Goal: Task Accomplishment & Management: Manage account settings

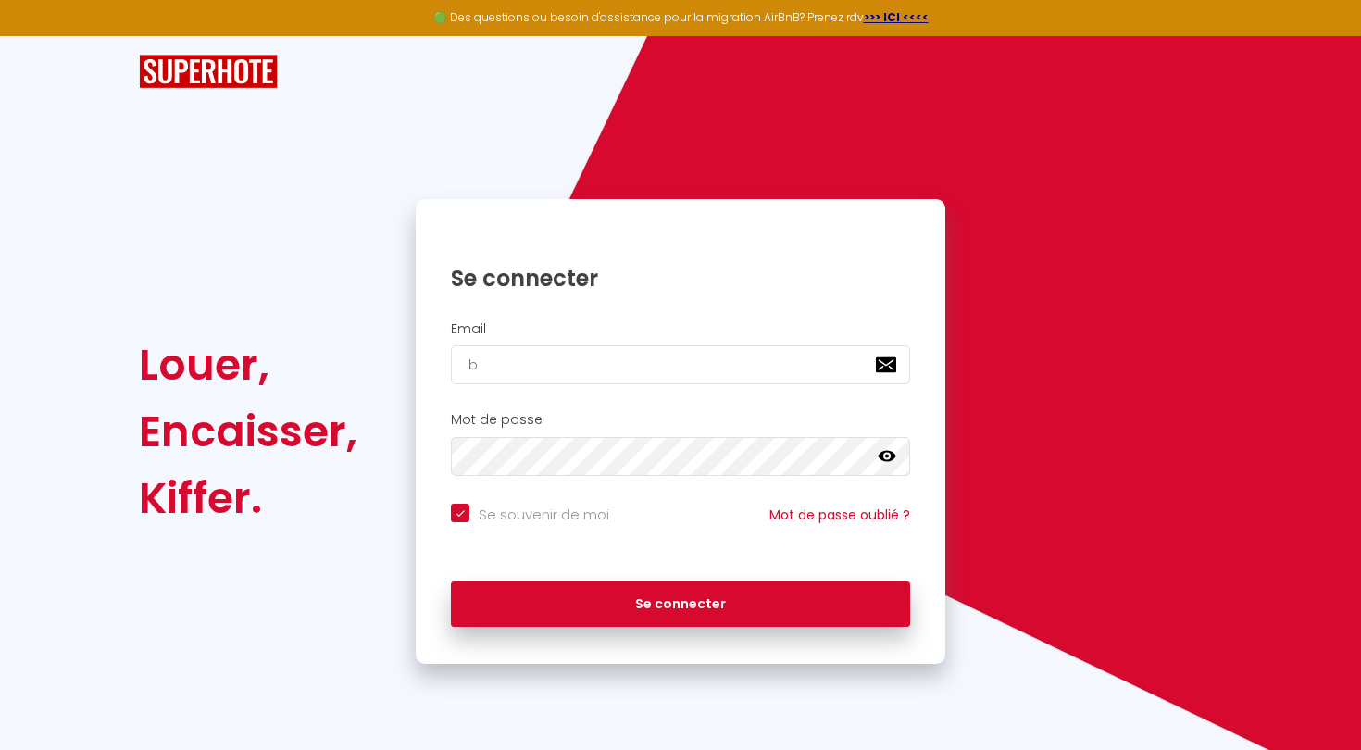
type input "ba"
checkbox input "true"
type input "bayo"
checkbox input "true"
type input "bayonn"
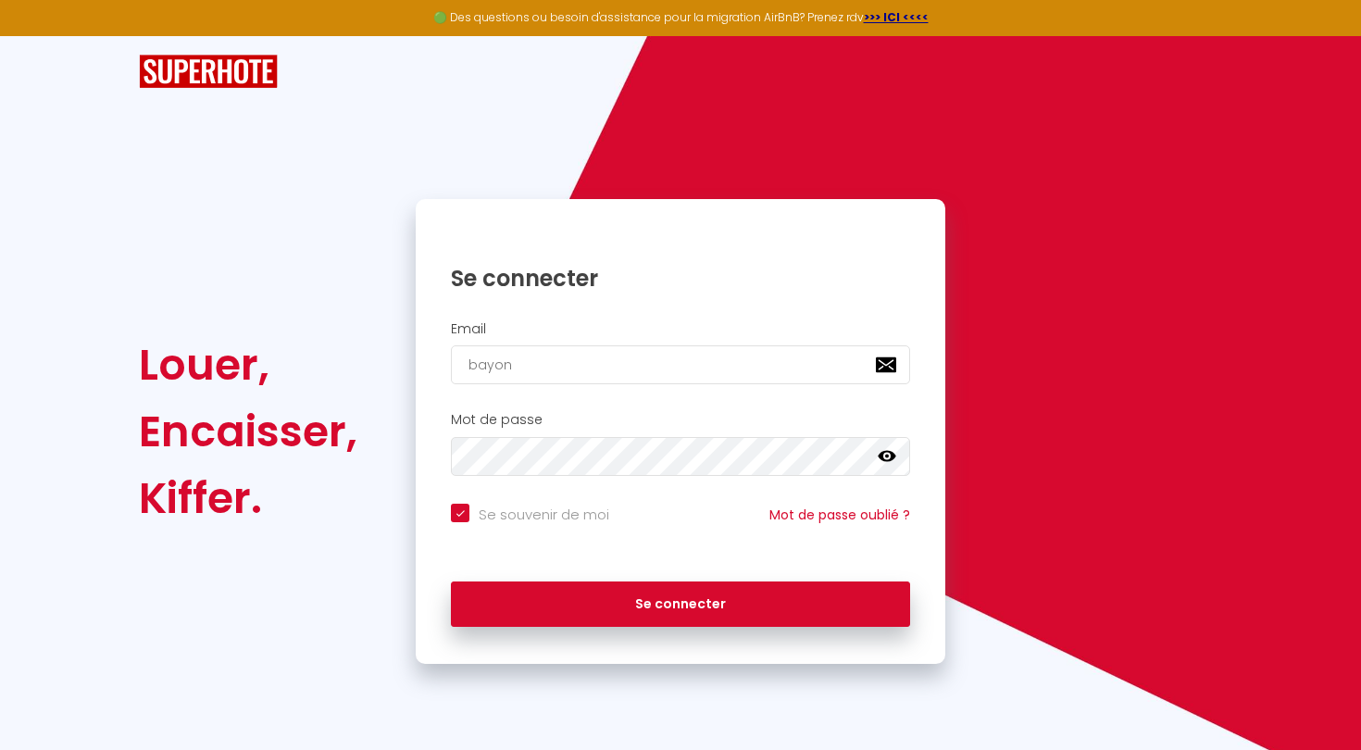
checkbox input "true"
type input "bayonne@"
checkbox input "true"
type input "bayonne@pr"
checkbox input "true"
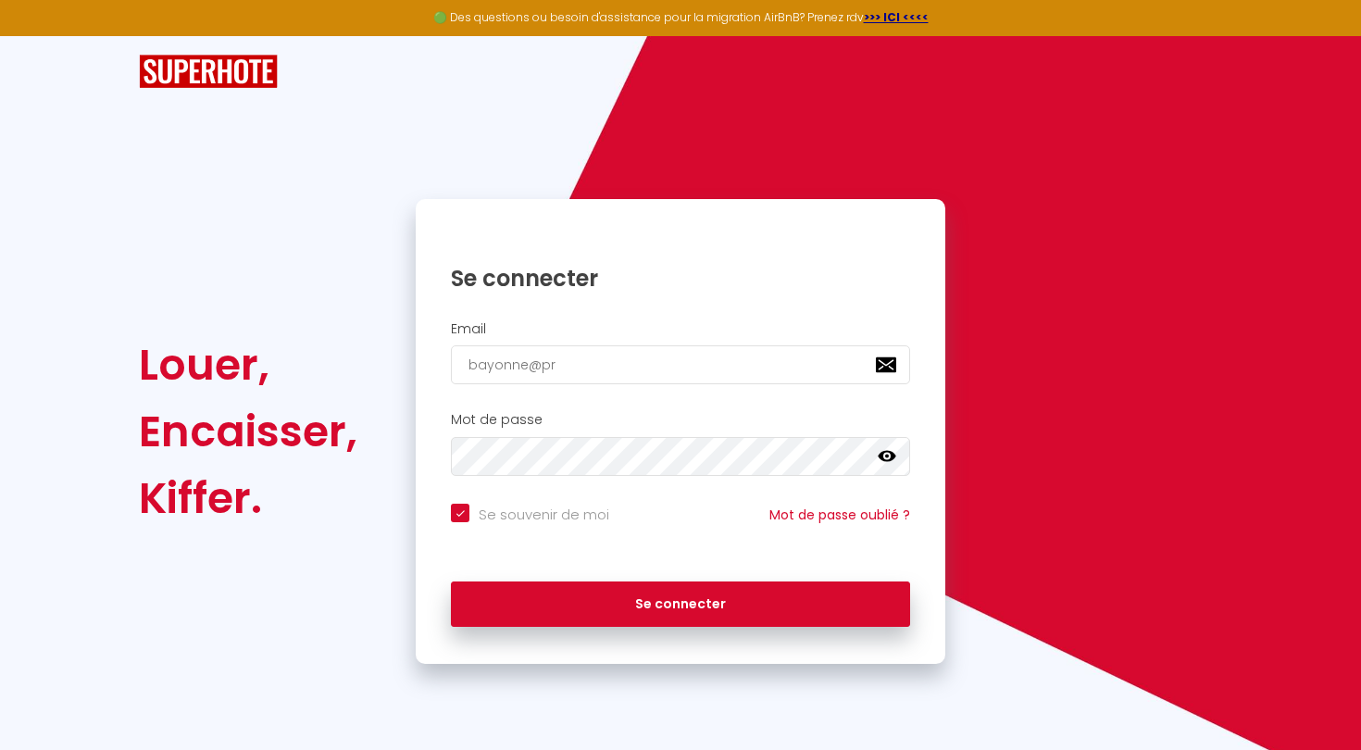
type input "bayonne@pri"
checkbox input "true"
type input "bayonne@prim"
checkbox input "true"
type input "bayonne@primo"
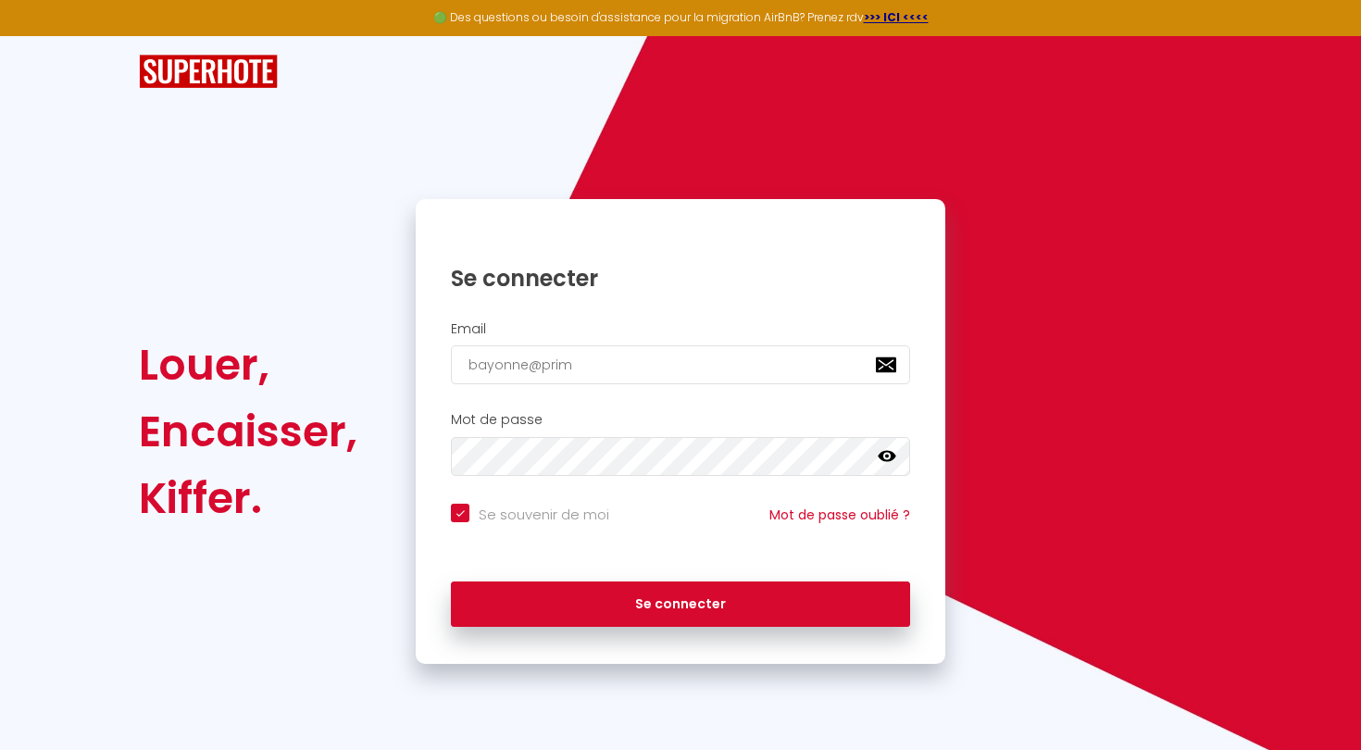
checkbox input "true"
type input "bayonne@primoc"
checkbox input "true"
type input "bayonne@primoco"
checkbox input "true"
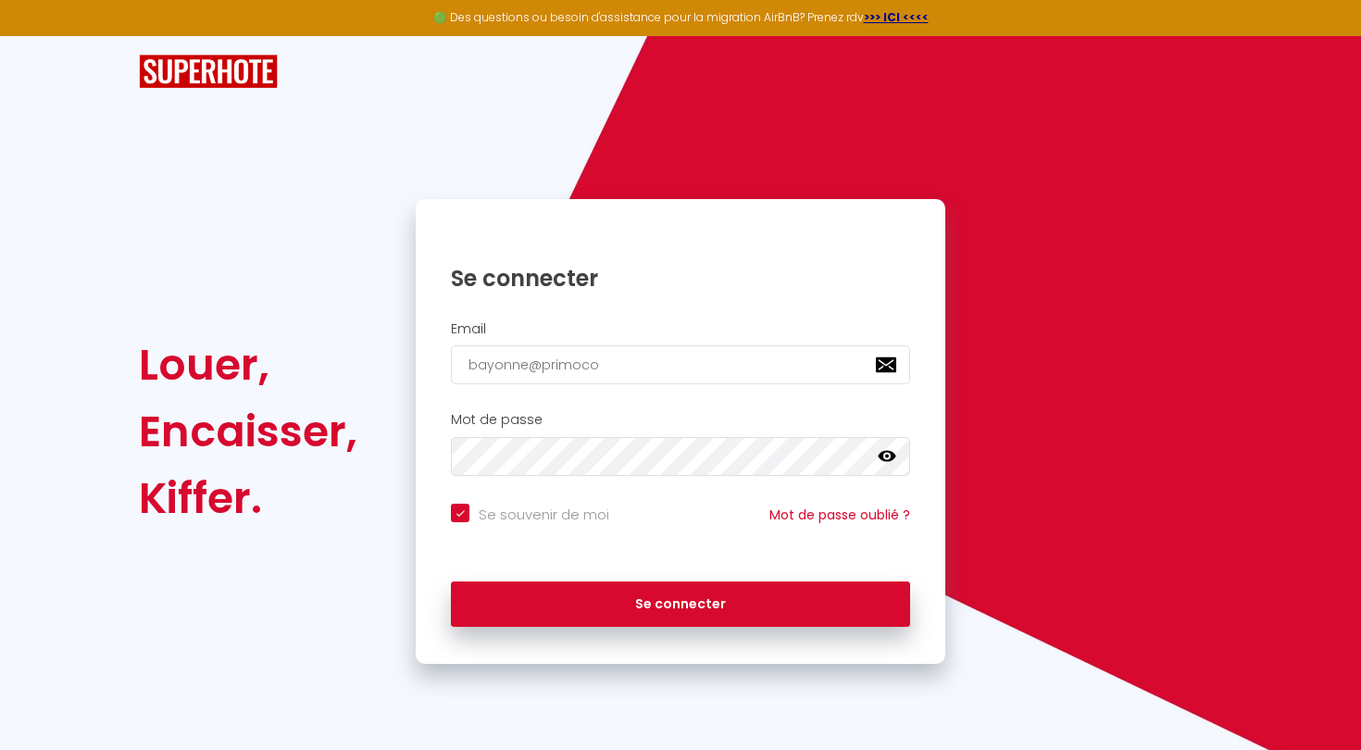
type input "bayonne@primocon"
checkbox input "true"
type input "bayonne@primoconc"
checkbox input "true"
type input "bayonne@primoconci"
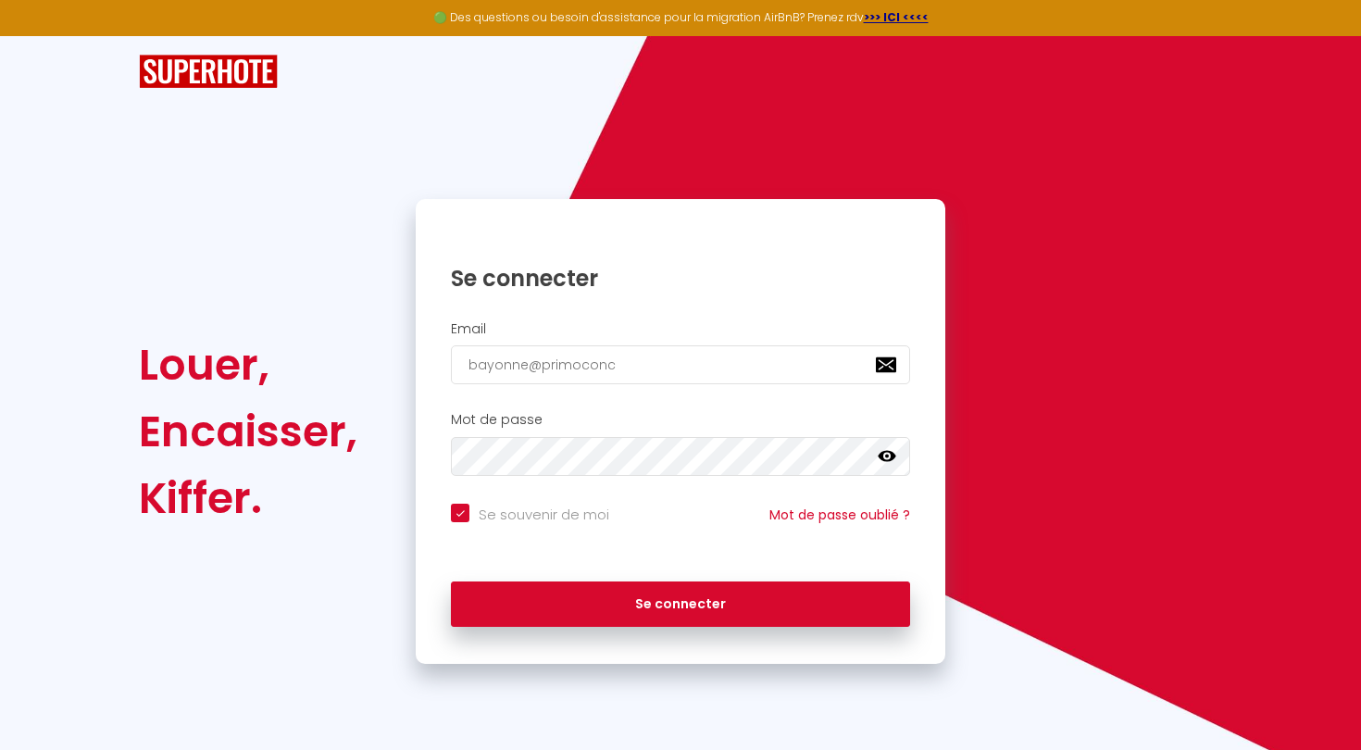
checkbox input "true"
type input "bayonne@primoconcie"
checkbox input "true"
type input "bayonne@primoconcier"
checkbox input "true"
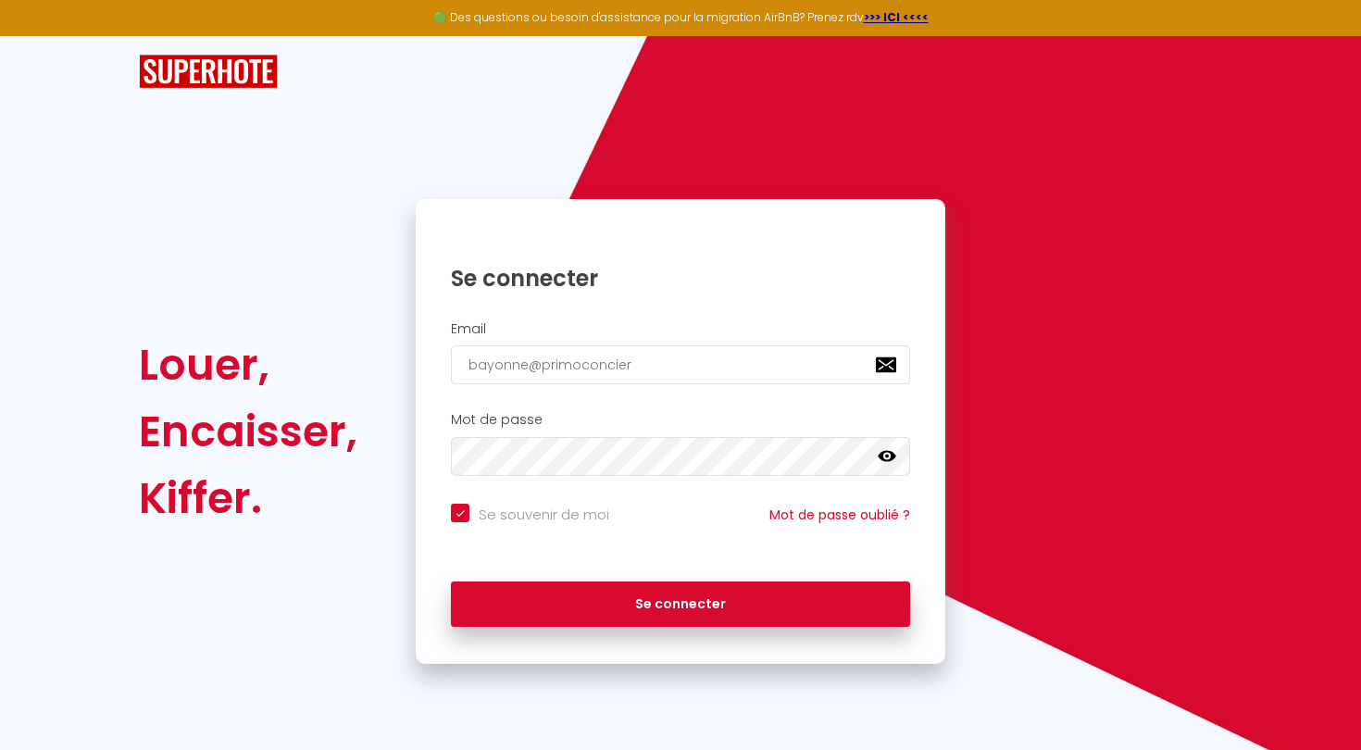
type input "bayonne@primoconcierg"
checkbox input "true"
type input "bayonne@primoconcierge"
checkbox input "true"
type input "bayonne@primoconcierger"
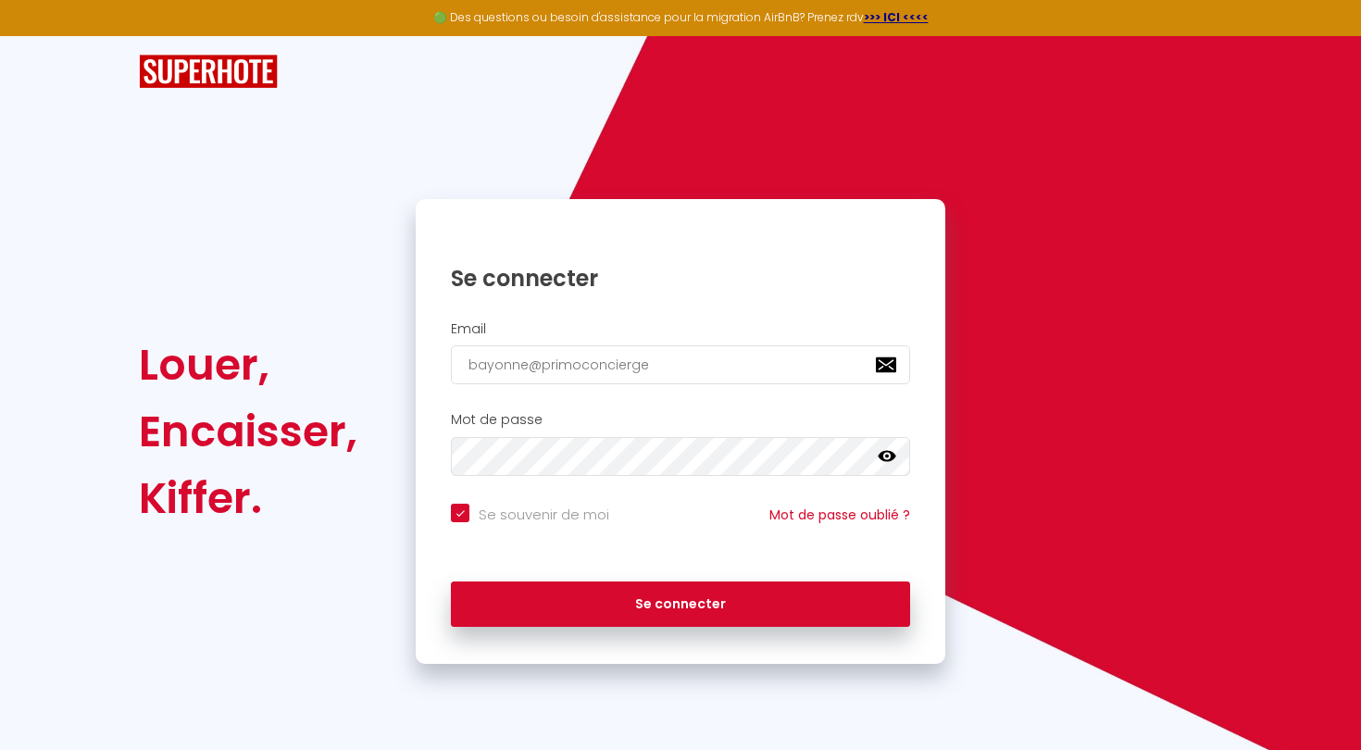
checkbox input "true"
type input "bayonne@primoconciergeri"
checkbox input "true"
type input "bayonne@primoconciergerie"
checkbox input "true"
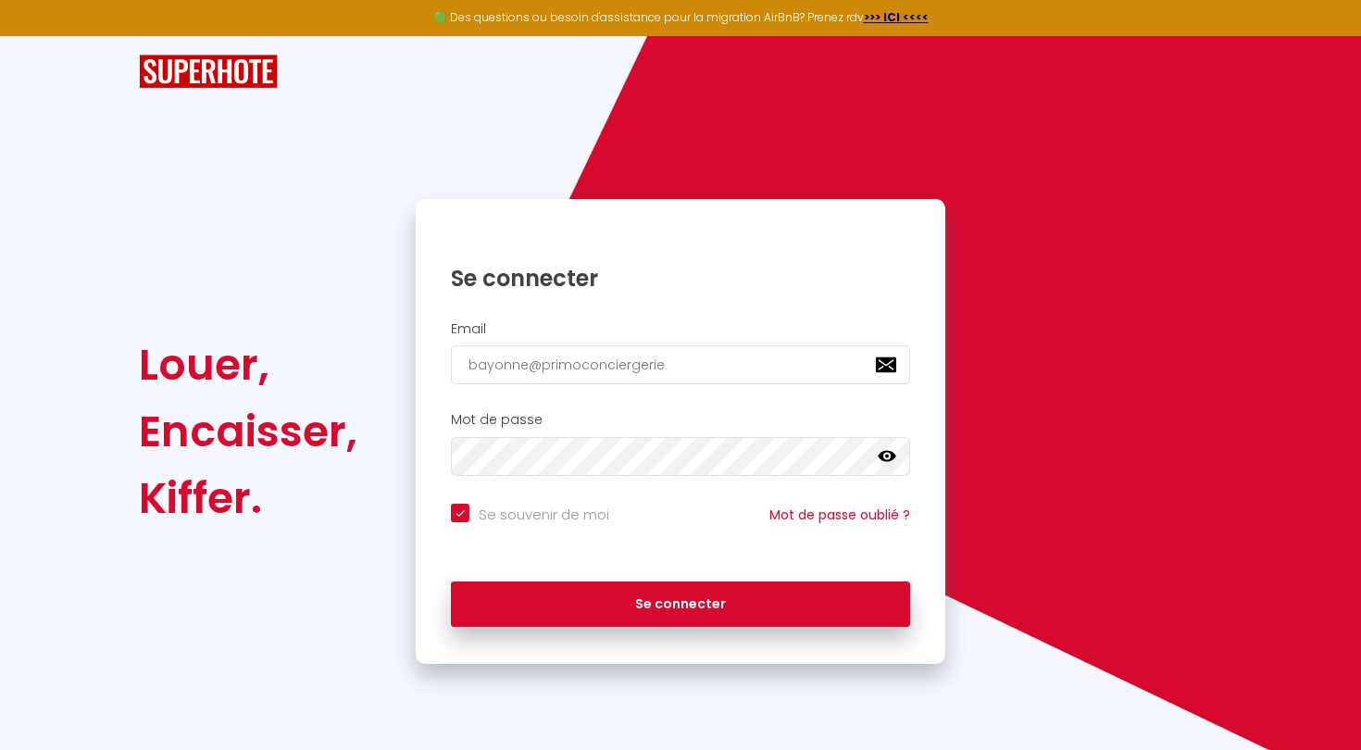
type input "bayonne@primoconciergerie."
checkbox input "true"
type input "bayonne@primoconciergerie.f"
checkbox input "true"
type input "[EMAIL_ADDRESS][DOMAIN_NAME]"
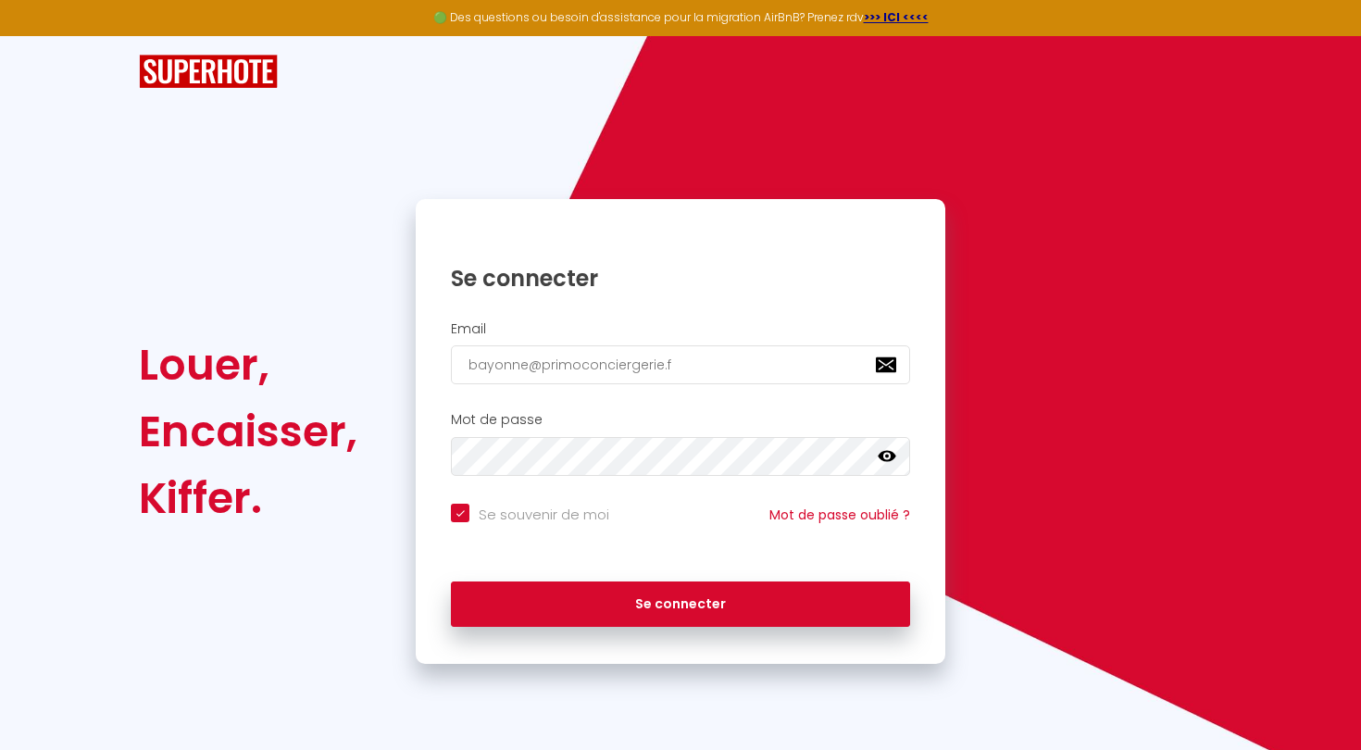
checkbox input "true"
type input "[EMAIL_ADDRESS][DOMAIN_NAME]"
click at [681, 601] on button "Se connecter" at bounding box center [680, 604] width 459 height 46
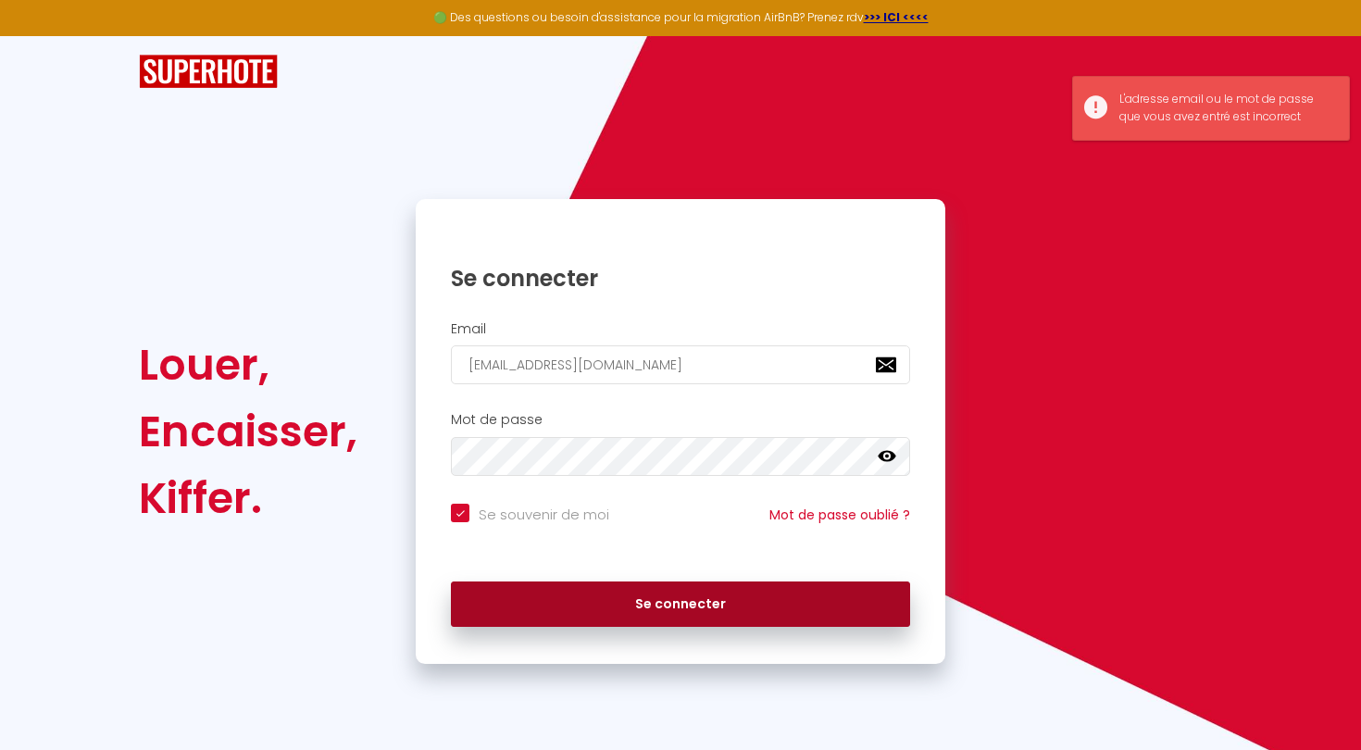
click at [606, 621] on button "Se connecter" at bounding box center [680, 604] width 459 height 46
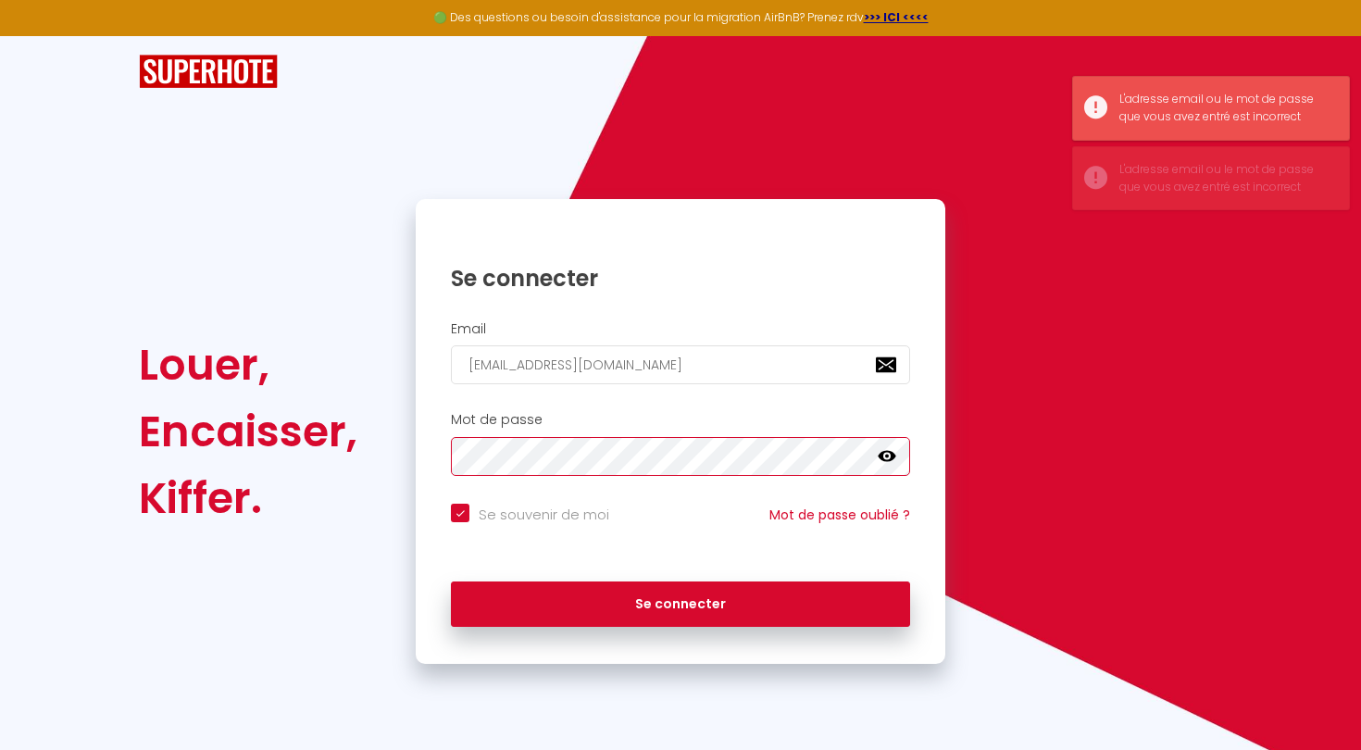
click at [681, 601] on button "Se connecter" at bounding box center [680, 604] width 459 height 46
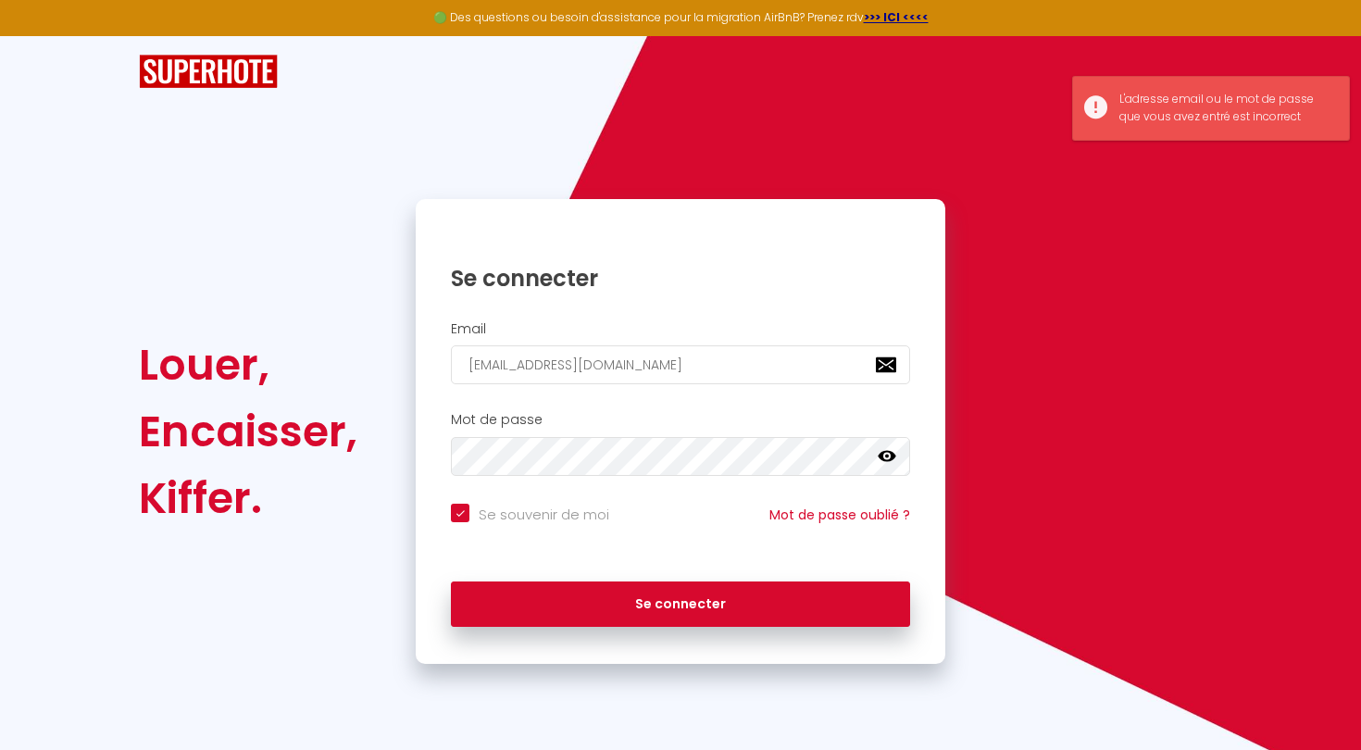
click at [893, 452] on icon at bounding box center [887, 456] width 19 height 11
click at [681, 601] on button "Se connecter" at bounding box center [680, 604] width 459 height 46
checkbox input "true"
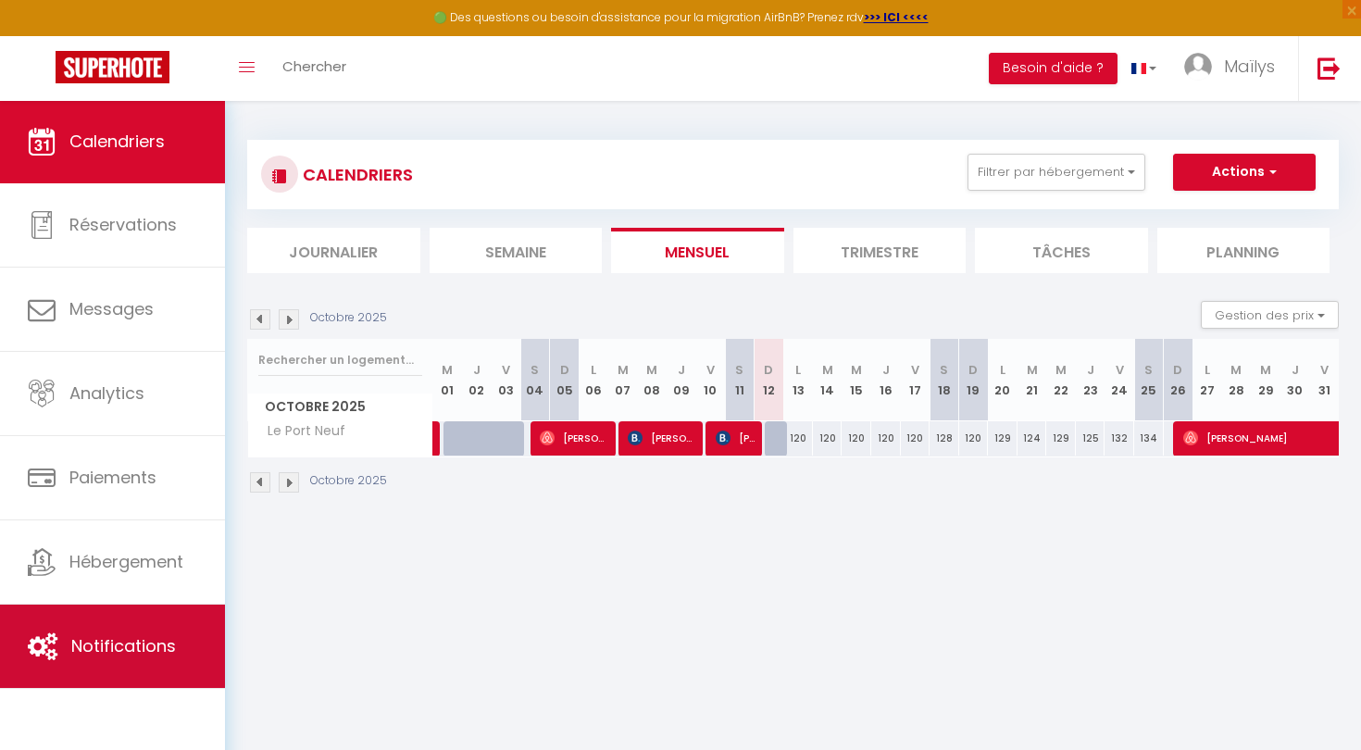
click at [132, 667] on link "Notifications" at bounding box center [112, 646] width 225 height 83
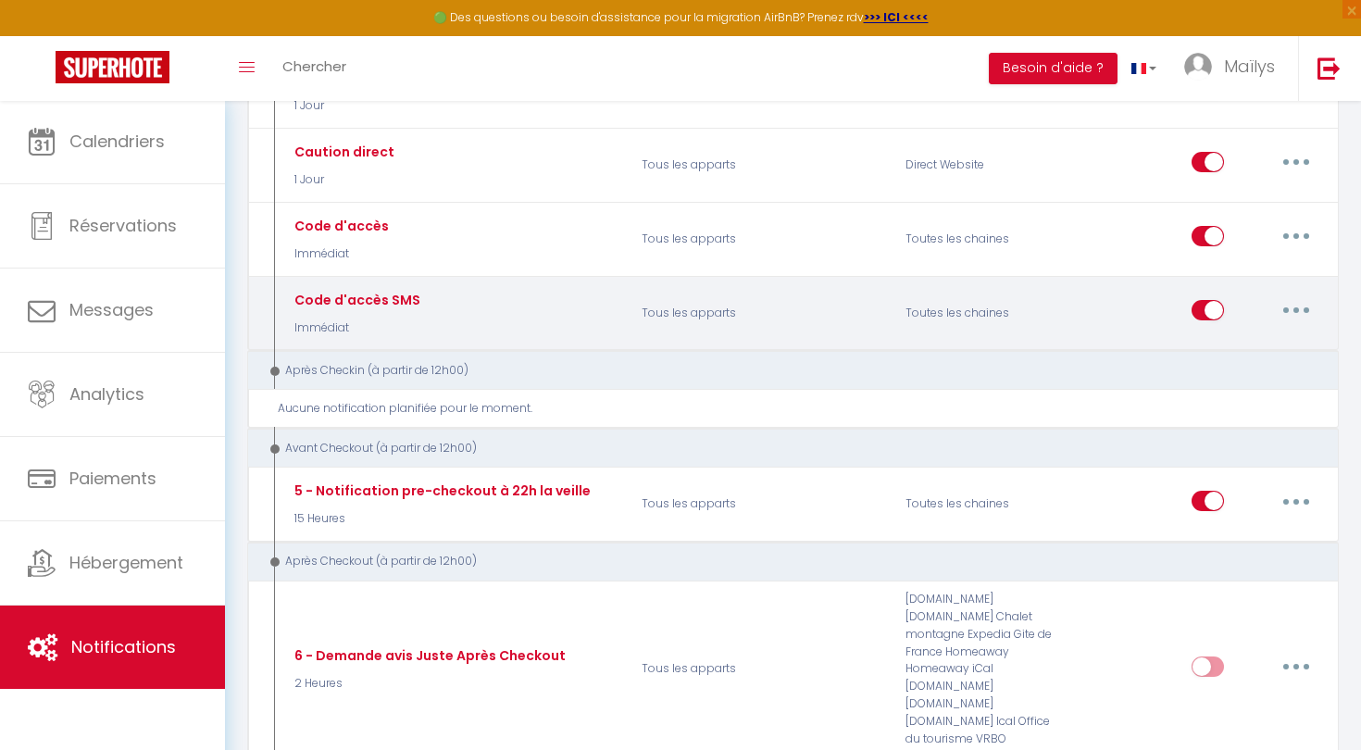
scroll to position [647, 0]
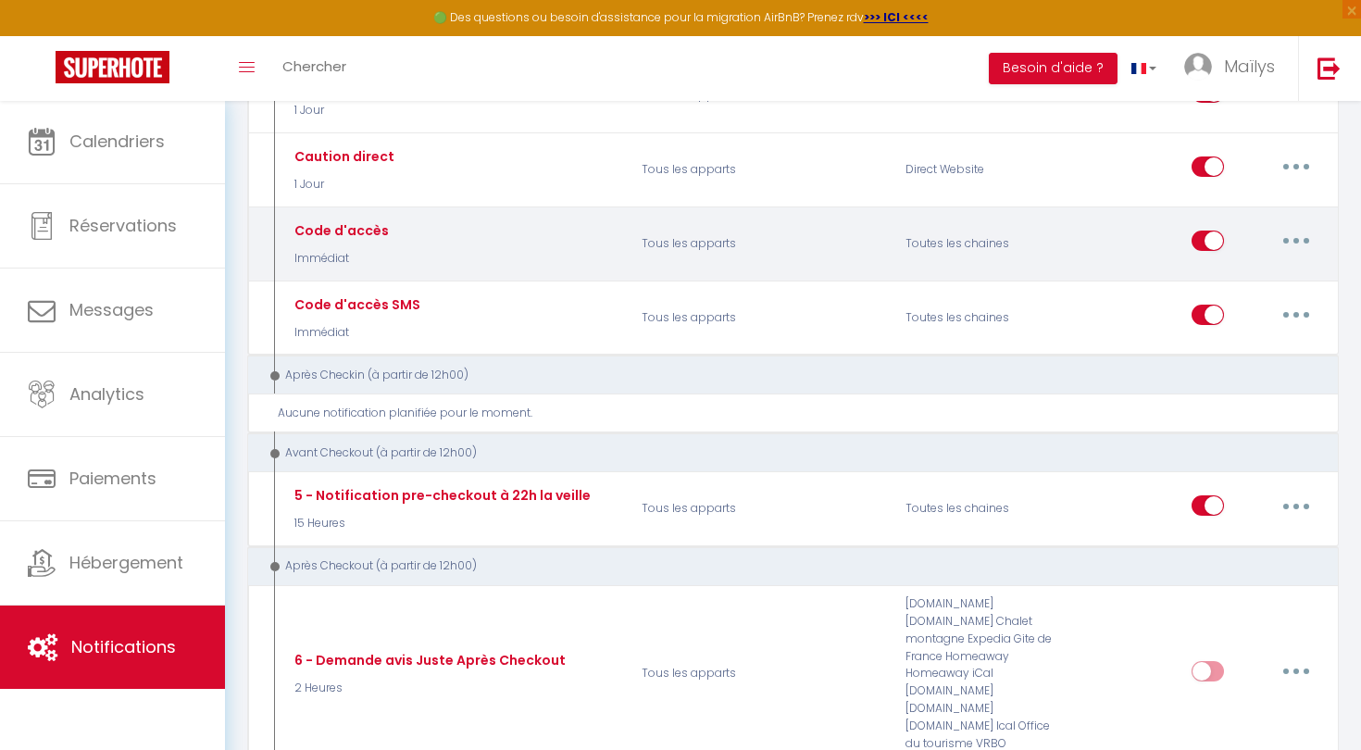
click at [1309, 228] on button "button" at bounding box center [1296, 241] width 52 height 30
click at [1234, 268] on link "Editer" at bounding box center [1248, 283] width 137 height 31
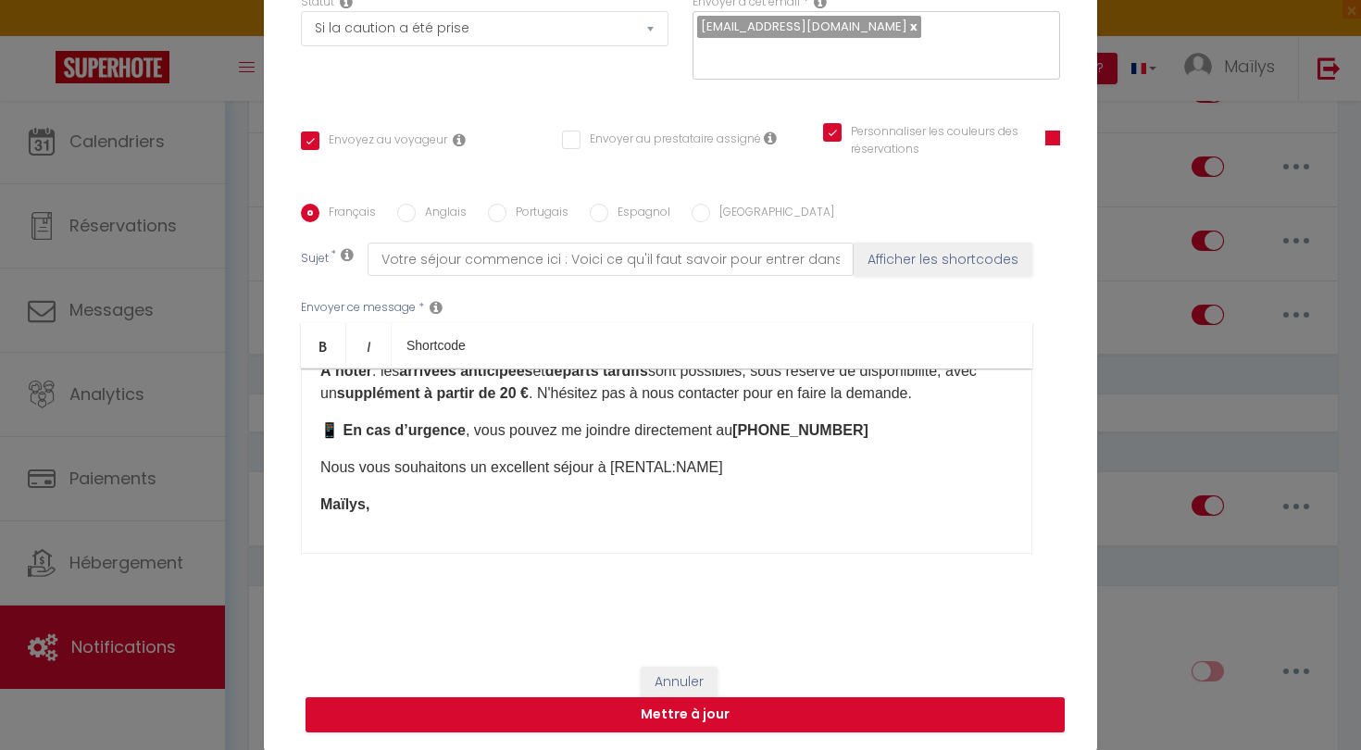
scroll to position [213, 0]
click at [1147, 350] on div "Modifier la notification × Titre * Code d'accès Pour cet hébergement Sélectionn…" at bounding box center [680, 375] width 1361 height 750
click at [680, 700] on button "Mettre à jour" at bounding box center [685, 714] width 759 height 35
checkbox input "true"
checkbox input "false"
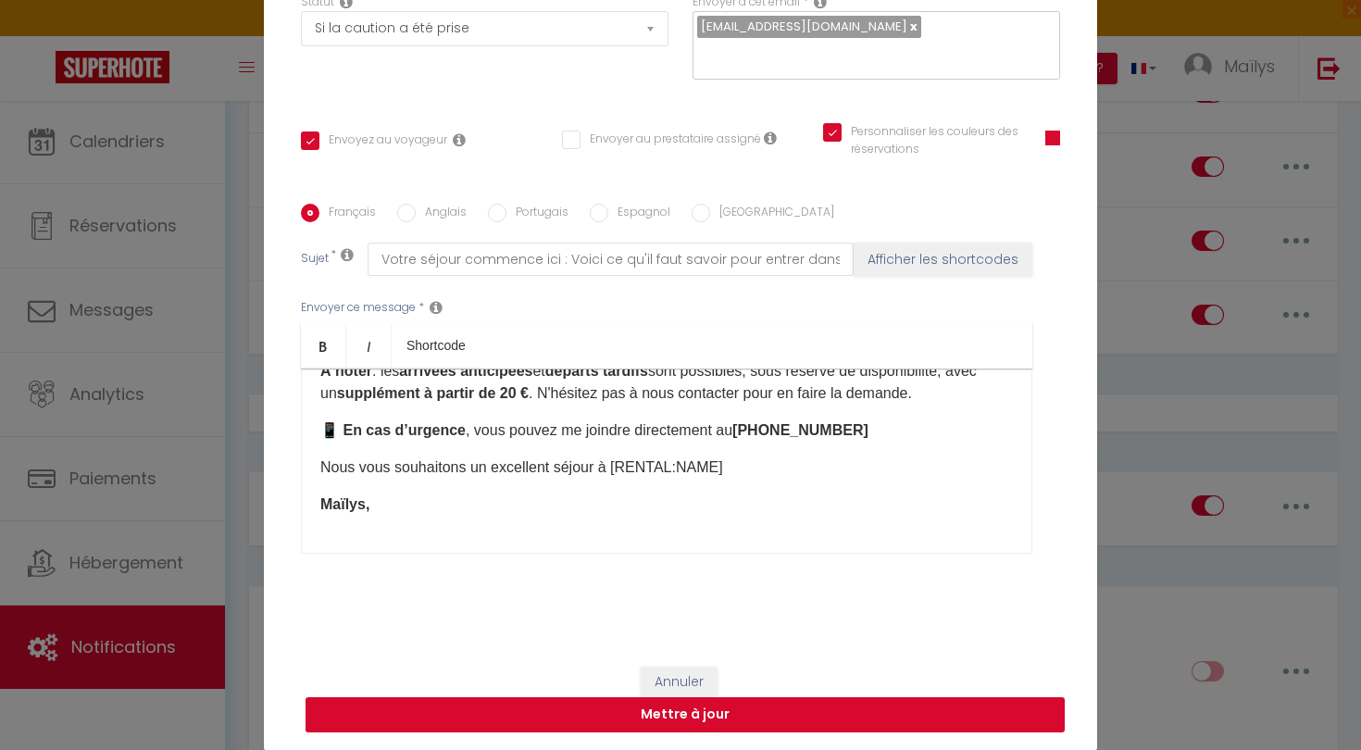
checkbox input "true"
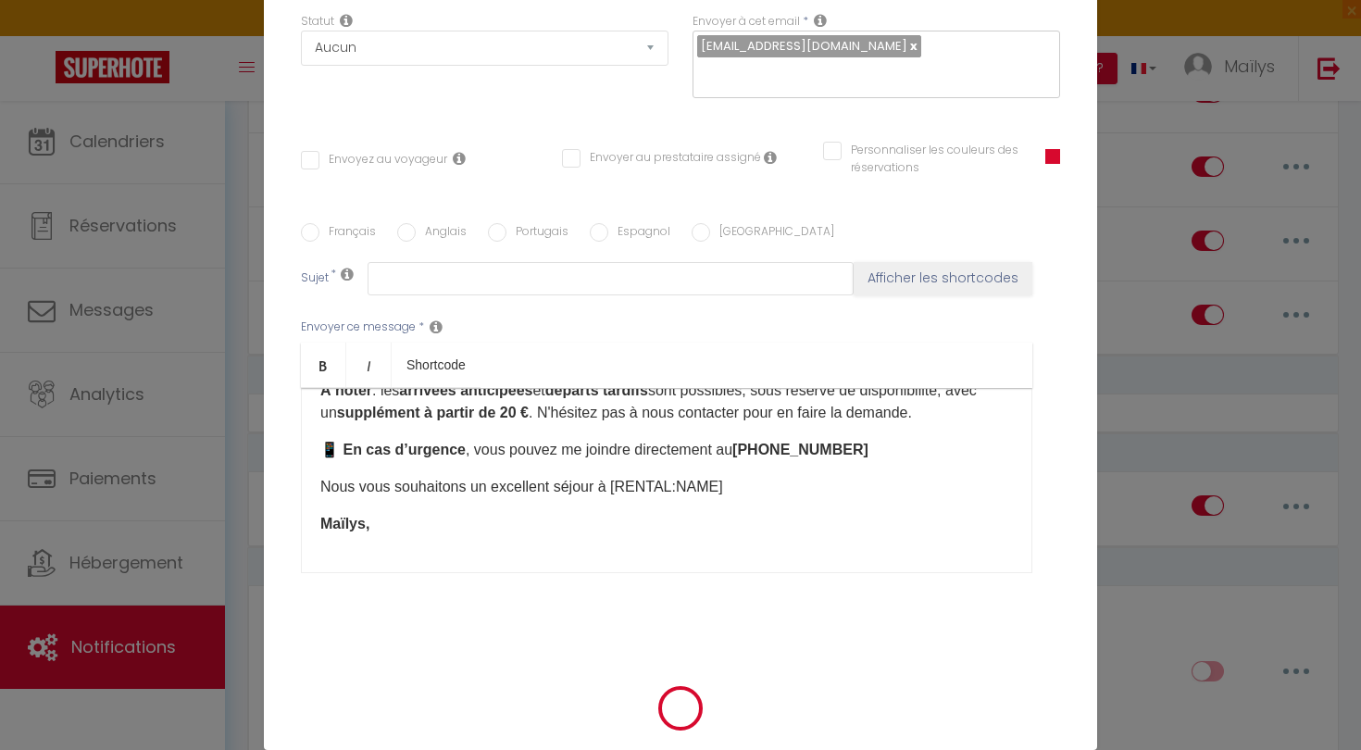
scroll to position [0, 0]
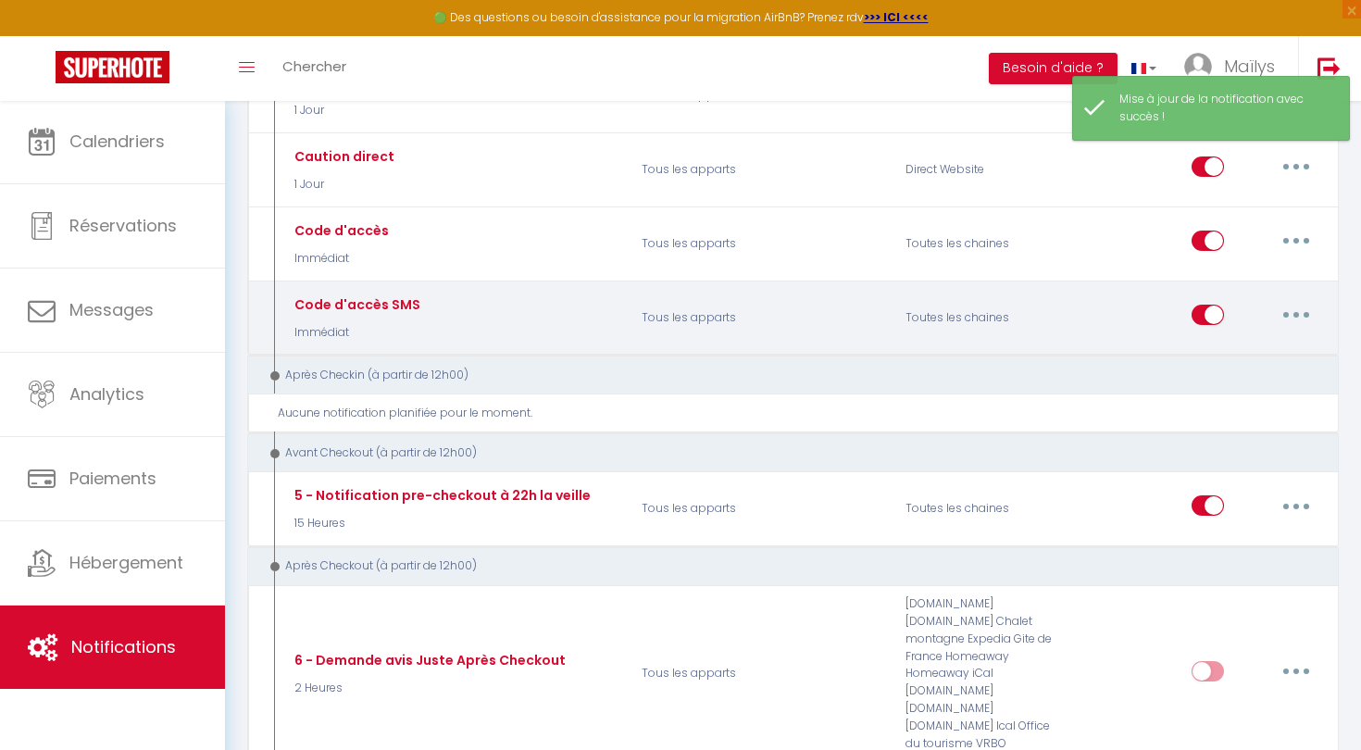
click at [1301, 300] on button "button" at bounding box center [1296, 315] width 52 height 30
click at [1222, 353] on link "Editer" at bounding box center [1248, 357] width 137 height 31
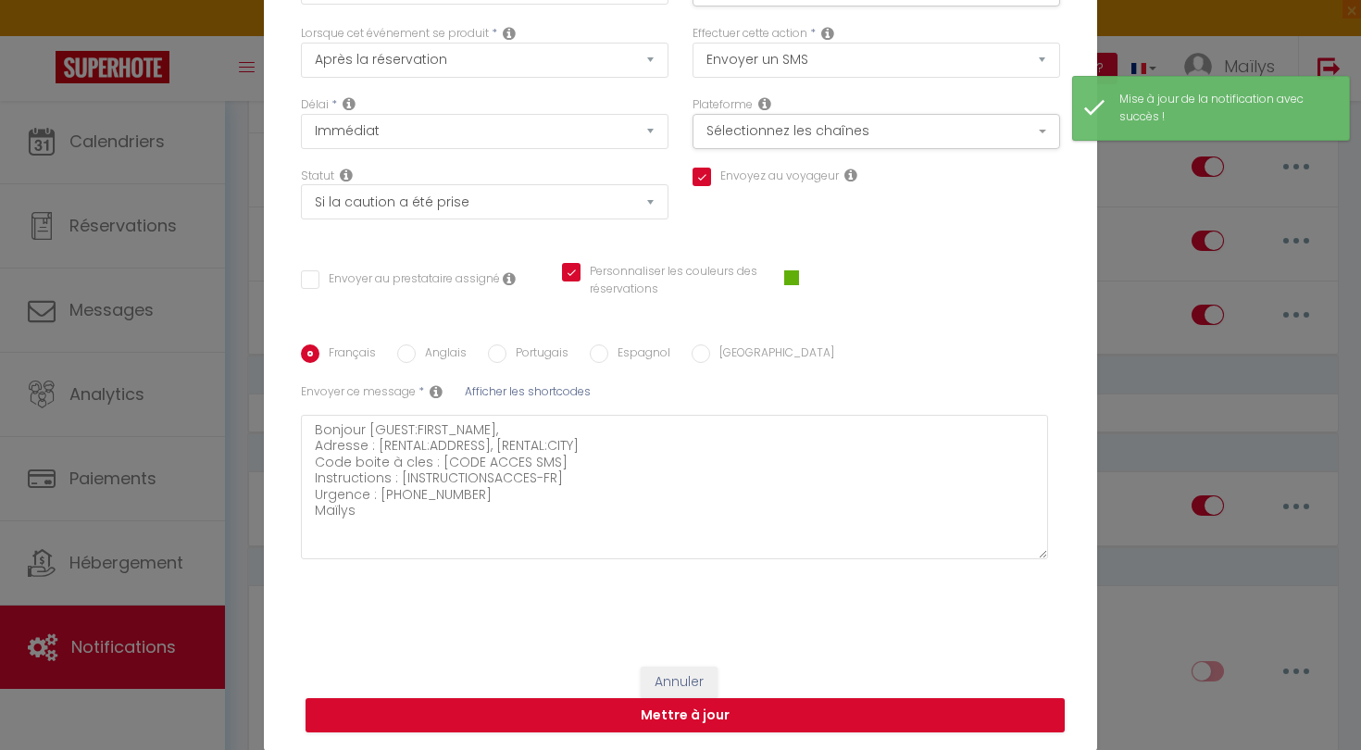
click at [662, 685] on button "Annuler" at bounding box center [679, 682] width 77 height 31
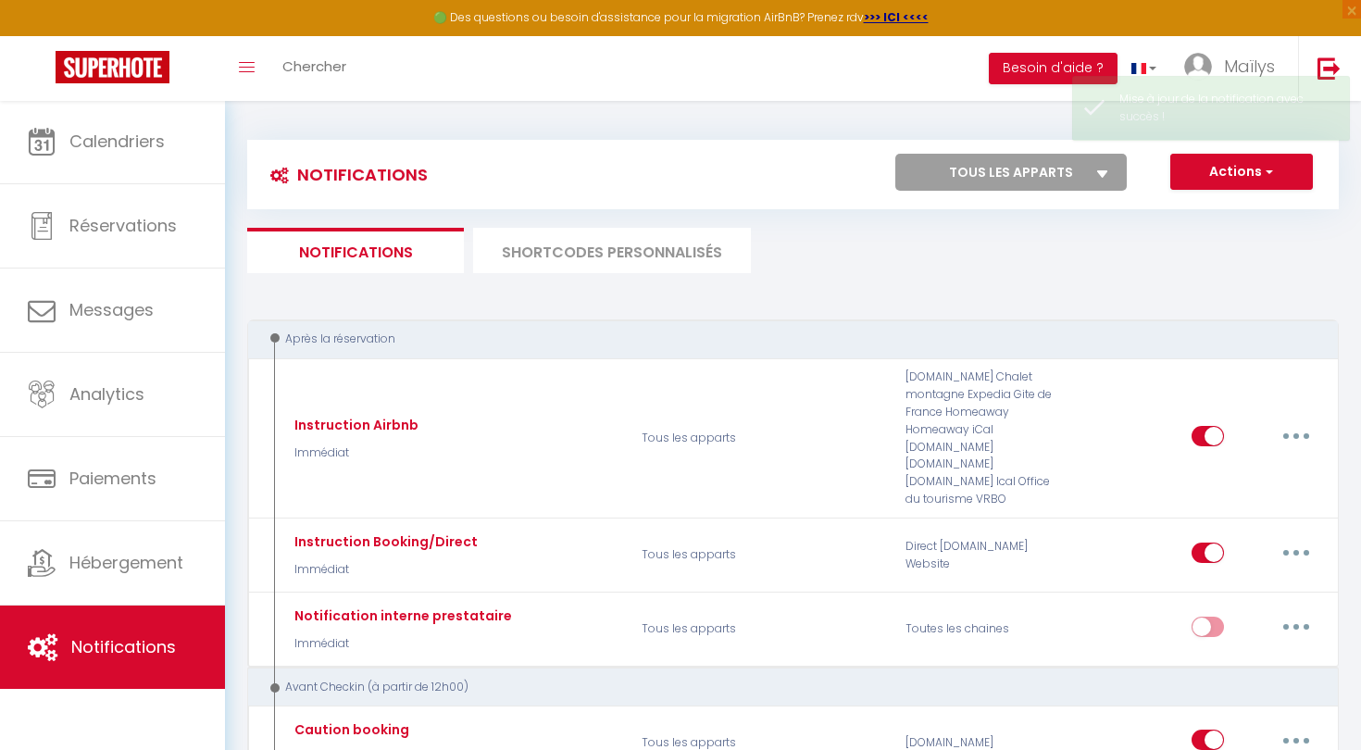
scroll to position [0, 0]
click at [602, 237] on li "SHORTCODES PERSONNALISÉS" at bounding box center [612, 250] width 278 height 45
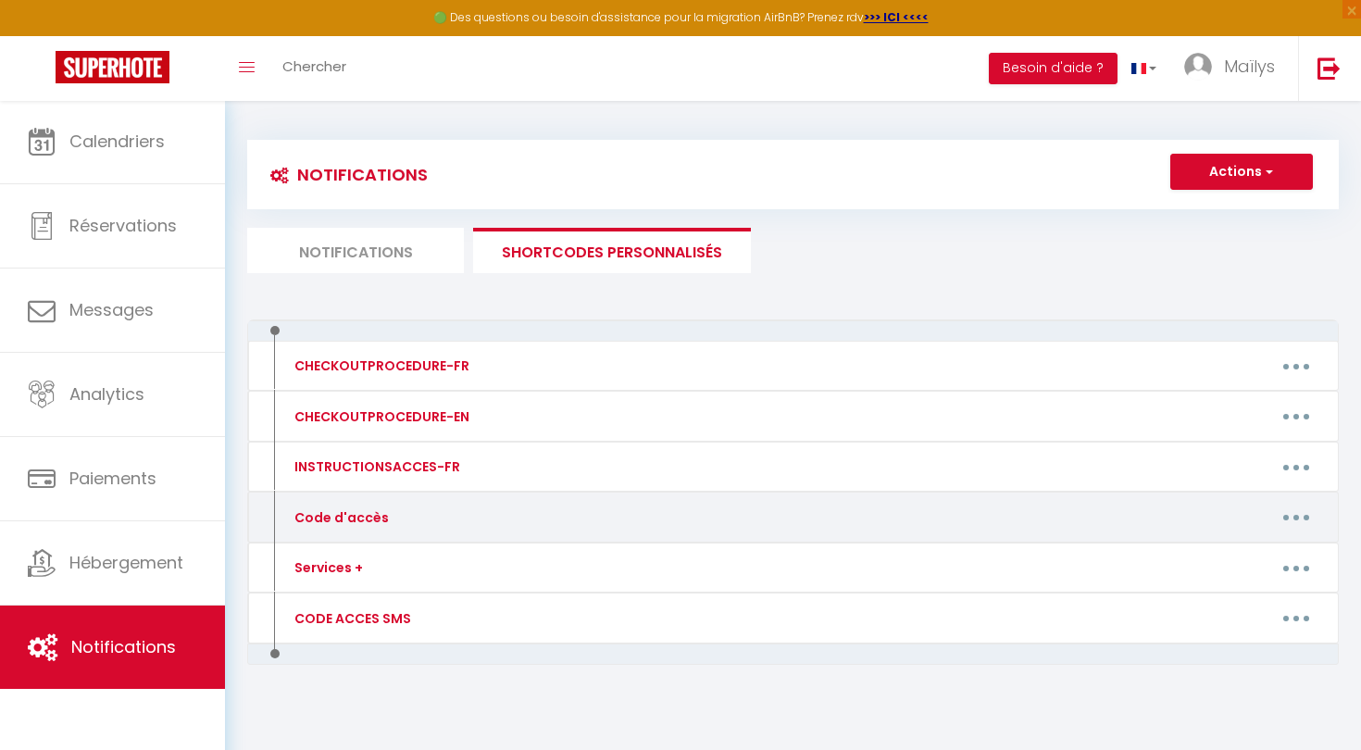
click at [1281, 511] on button "button" at bounding box center [1296, 518] width 52 height 30
click at [1195, 560] on link "Editer" at bounding box center [1248, 559] width 137 height 31
type input "Code d'accès"
type textarea "Code d'accès"
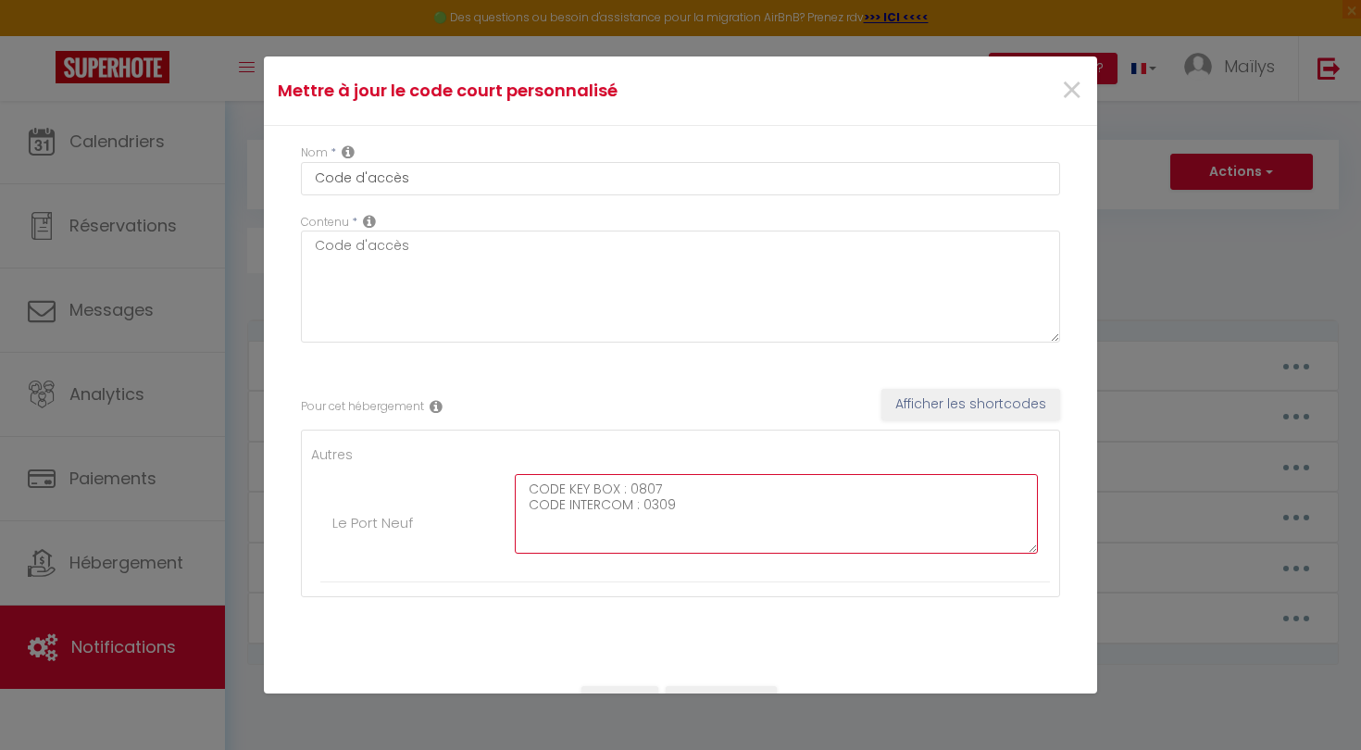
click at [641, 492] on textarea "CODE KEY BOX : 0807 CODE INTERCOM : 0309" at bounding box center [776, 514] width 523 height 80
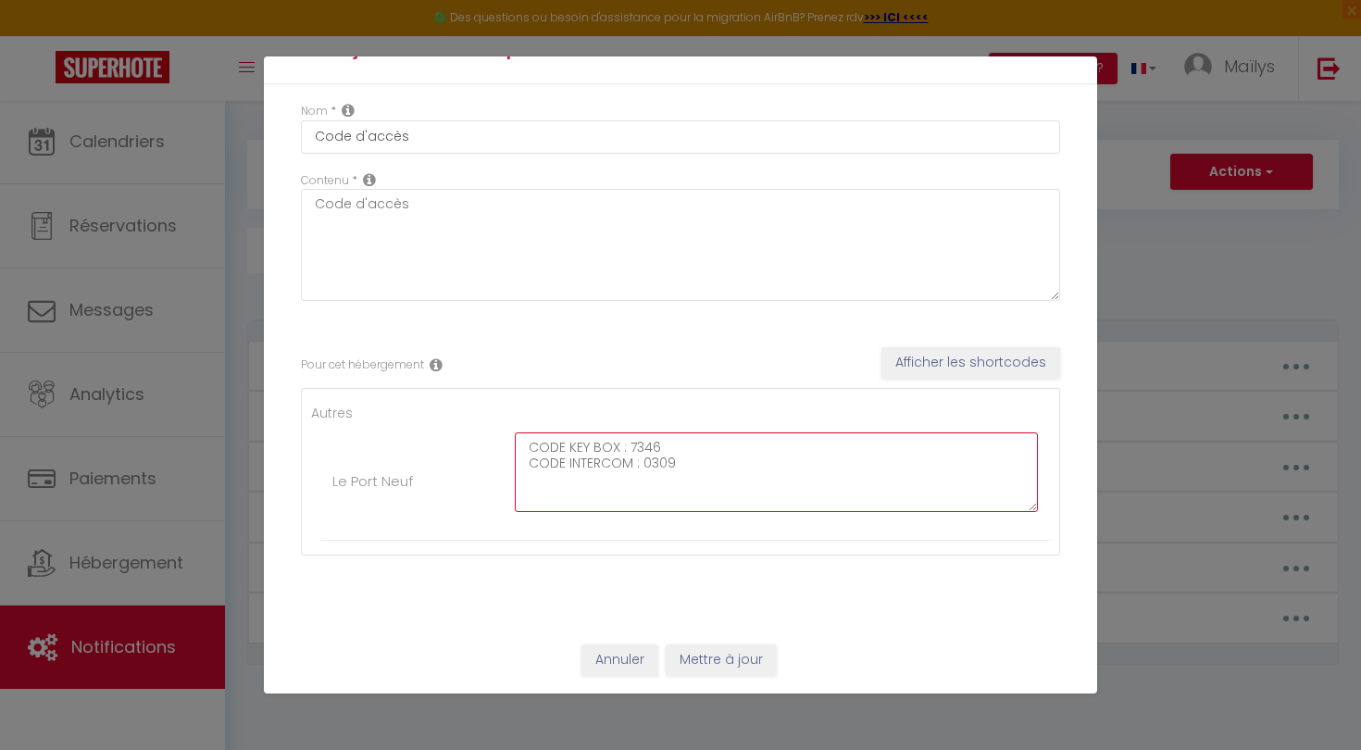
scroll to position [41, 0]
type textarea "CODE KEY BOX : 7346 CODE INTERCOM : 0309"
click at [735, 648] on button "Mettre à jour" at bounding box center [721, 660] width 111 height 31
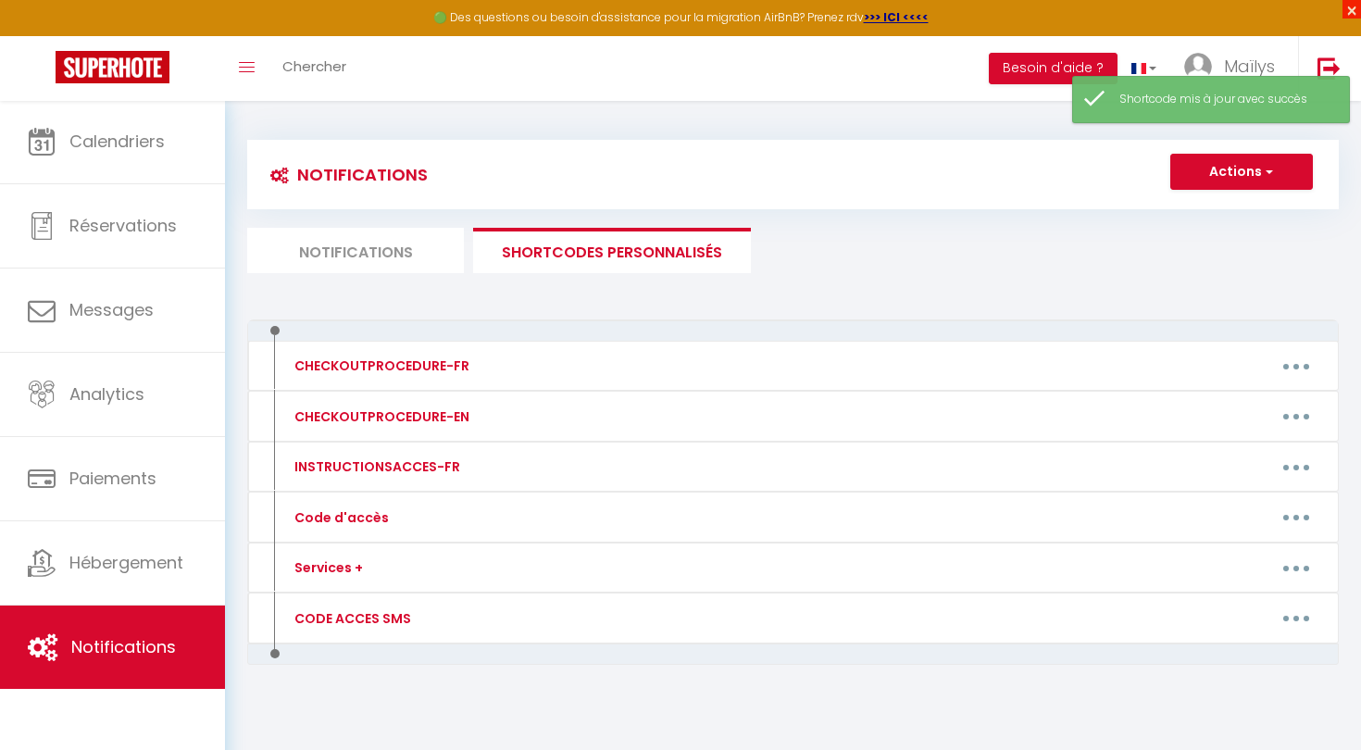
scroll to position [0, 0]
click at [1322, 64] on img at bounding box center [1329, 67] width 23 height 23
